Goal: Task Accomplishment & Management: Complete application form

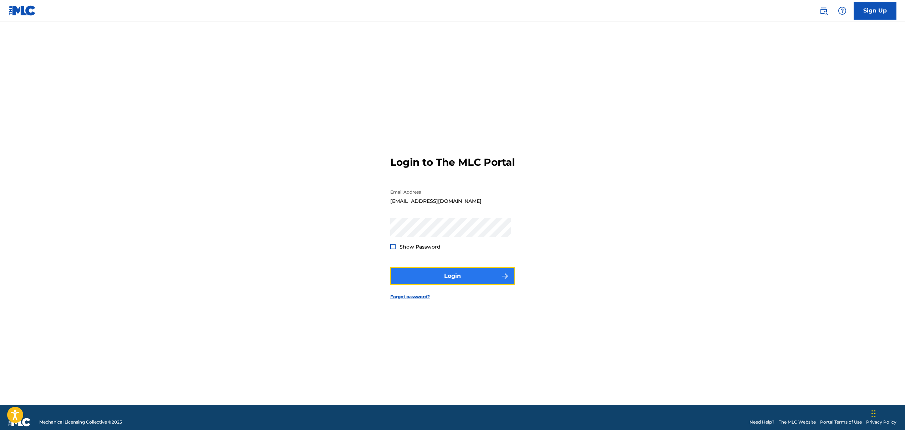
click at [457, 283] on button "Login" at bounding box center [452, 276] width 125 height 18
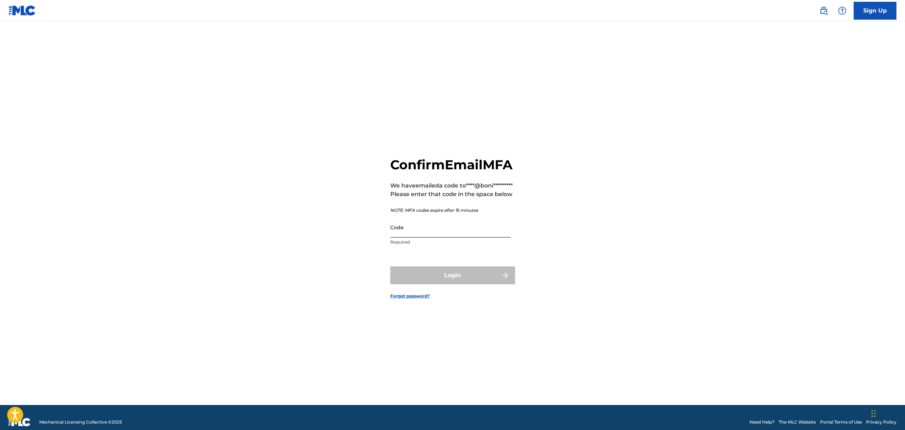
click at [426, 237] on input "Code" at bounding box center [450, 227] width 121 height 20
paste input "310158"
type input "310158"
click at [449, 284] on button "Login" at bounding box center [452, 275] width 125 height 18
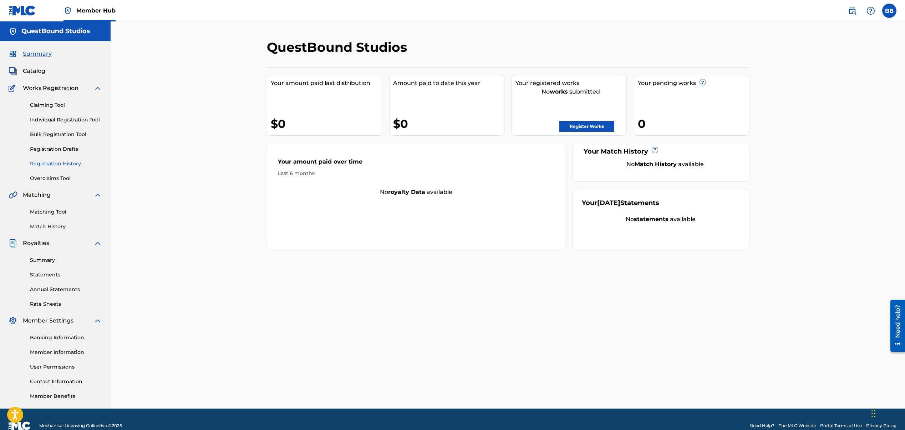
click at [47, 162] on link "Registration History" at bounding box center [66, 163] width 72 height 7
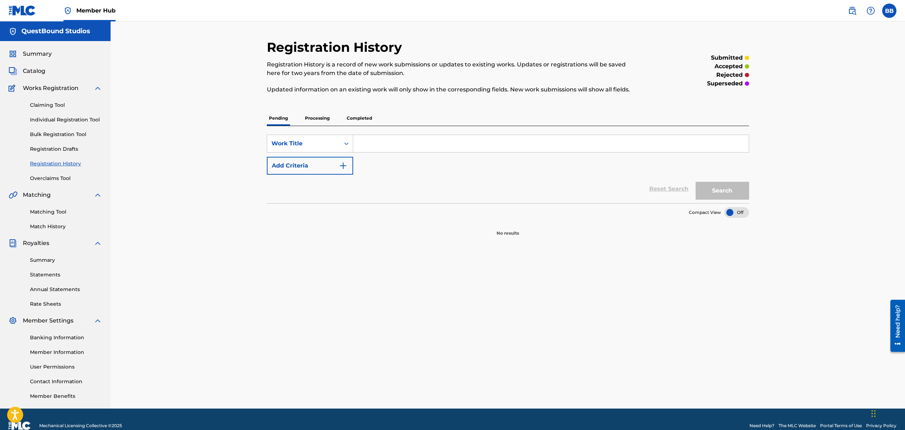
click at [313, 117] on p "Processing" at bounding box center [317, 118] width 29 height 15
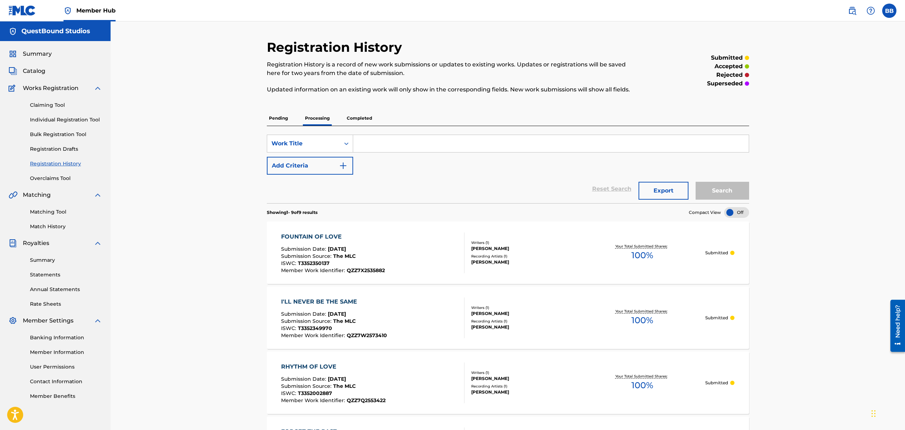
click at [355, 118] on p "Completed" at bounding box center [360, 118] width 30 height 15
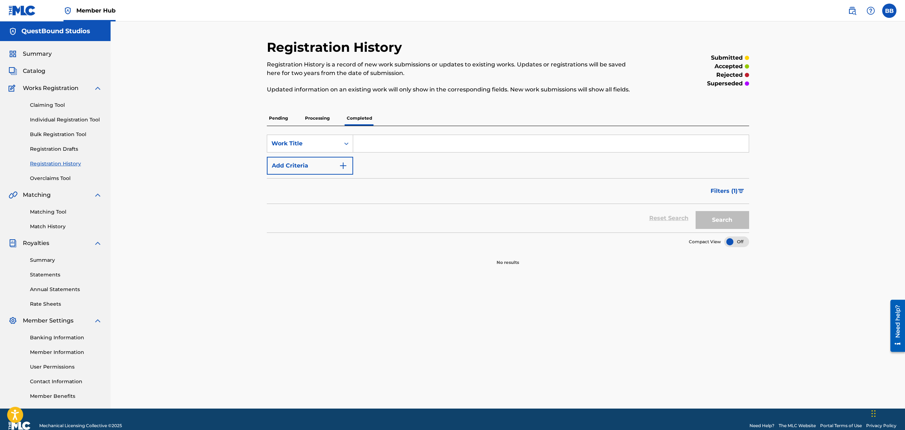
click at [319, 118] on p "Processing" at bounding box center [317, 118] width 29 height 15
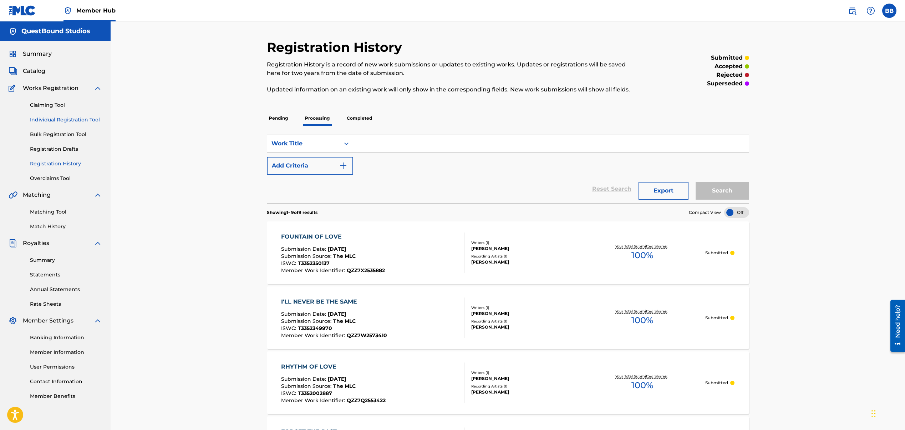
click at [64, 117] on link "Individual Registration Tool" at bounding box center [66, 119] width 72 height 7
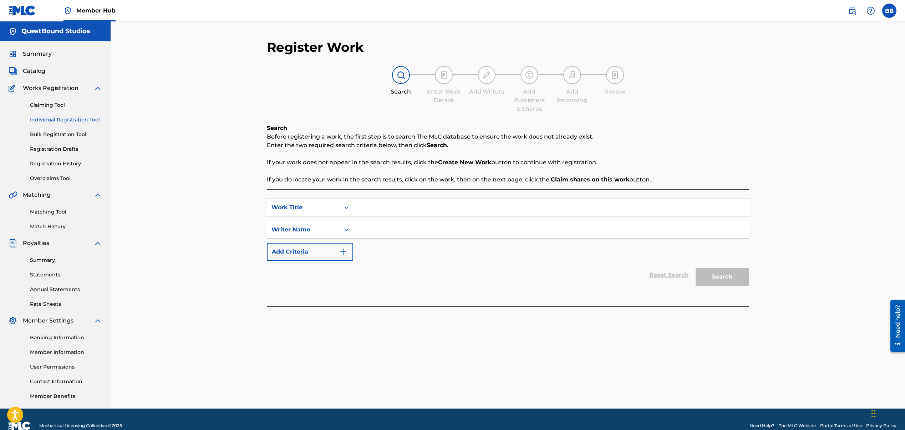
click at [368, 207] on input "Search Form" at bounding box center [551, 207] width 396 height 17
type input "We'll Find Our Way"
click at [356, 224] on input "Search Form" at bounding box center [551, 229] width 396 height 17
type input "[PERSON_NAME]"
click at [712, 276] on button "Search" at bounding box center [723, 277] width 54 height 18
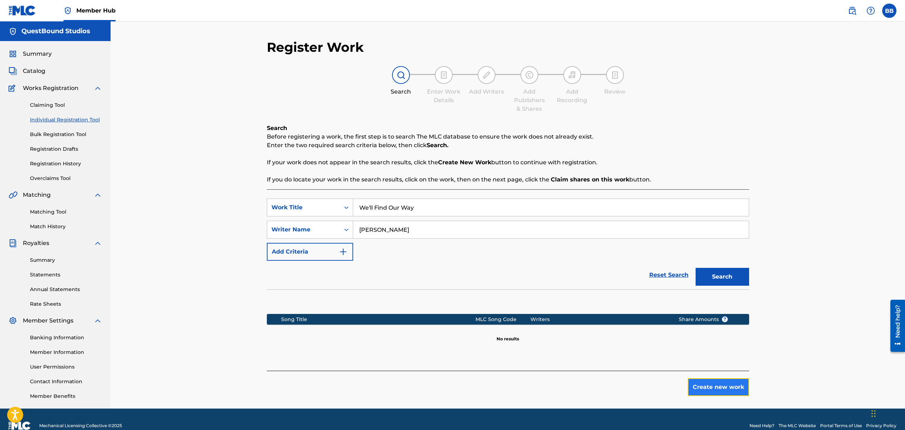
click at [707, 387] on button "Create new work" at bounding box center [718, 387] width 61 height 18
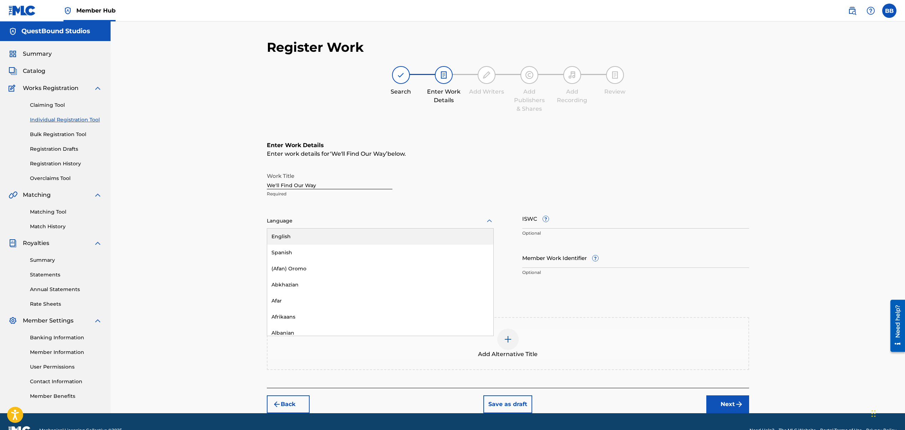
click at [485, 218] on div at bounding box center [489, 221] width 9 height 9
click at [408, 238] on div "English" at bounding box center [380, 236] width 226 height 16
